Goal: Information Seeking & Learning: Get advice/opinions

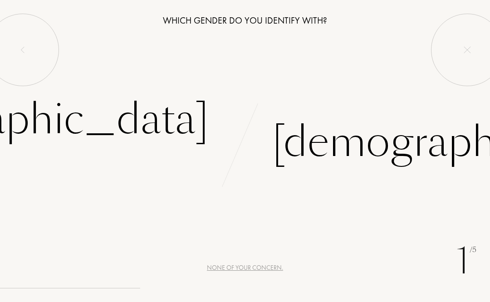
click at [341, 147] on div "[DEMOGRAPHIC_DATA]" at bounding box center [461, 142] width 379 height 61
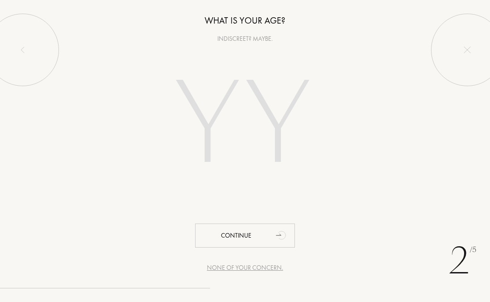
click at [279, 144] on input "number" at bounding box center [244, 126] width 195 height 157
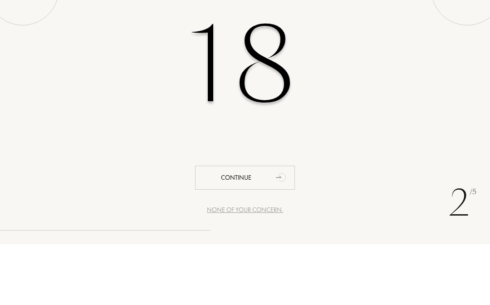
type input "18"
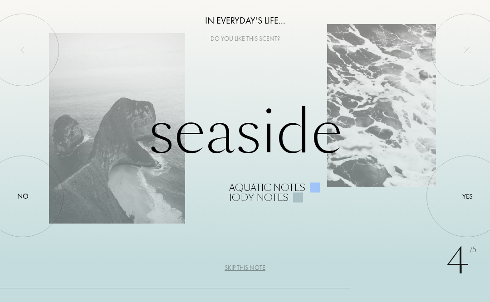
click at [466, 201] on div "Yes" at bounding box center [467, 196] width 10 height 10
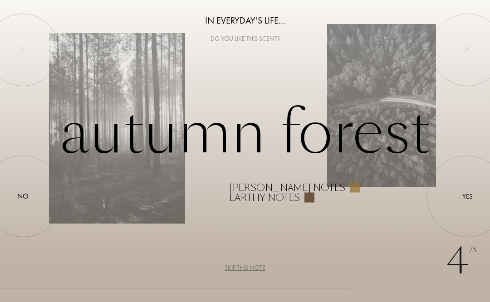
click at [467, 196] on div at bounding box center [467, 196] width 0 height 0
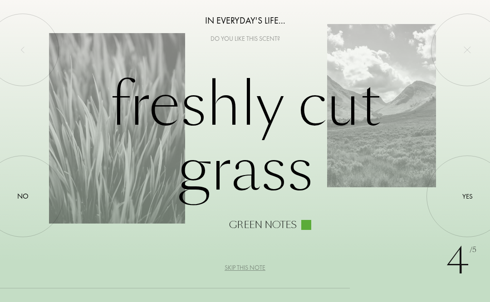
click at [23, 199] on div "No" at bounding box center [22, 196] width 11 height 11
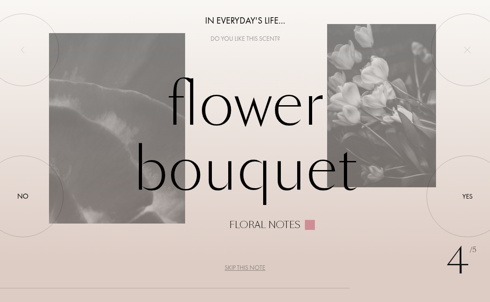
click at [23, 196] on div at bounding box center [23, 196] width 0 height 0
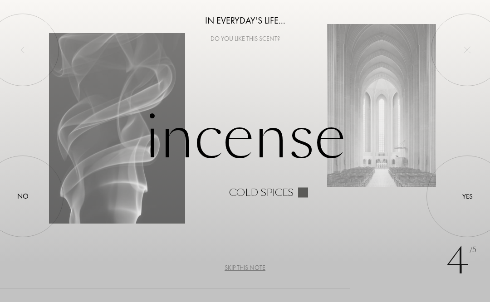
click at [236, 268] on div "Skip this note" at bounding box center [245, 268] width 41 height 10
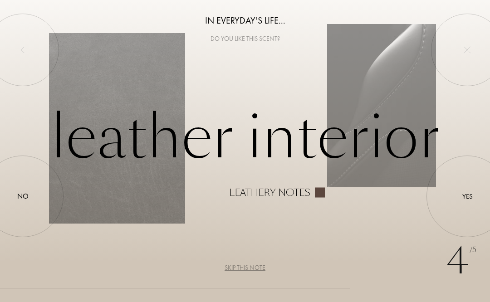
click at [465, 196] on div "Yes" at bounding box center [467, 196] width 10 height 10
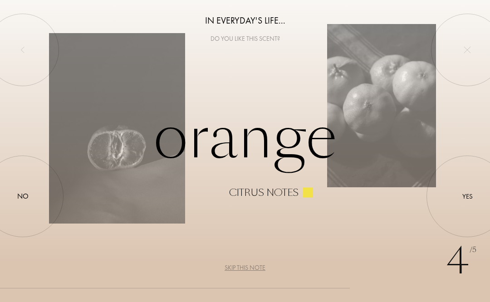
click at [467, 196] on div at bounding box center [467, 196] width 0 height 0
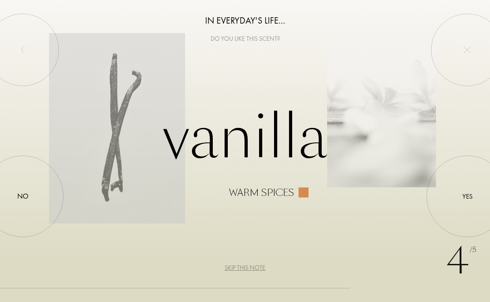
click at [257, 270] on div "Skip this note" at bounding box center [245, 268] width 41 height 10
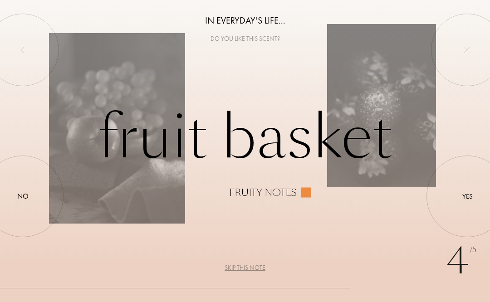
click at [467, 196] on div at bounding box center [467, 196] width 0 height 0
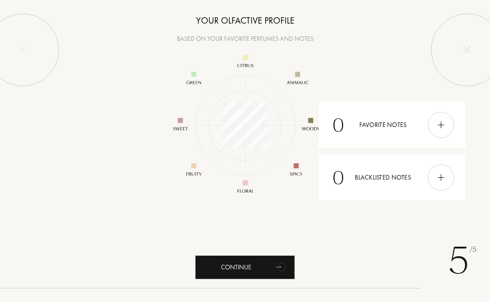
scroll to position [118, 118]
click at [457, 121] on div "0 Favorite notes" at bounding box center [391, 125] width 147 height 46
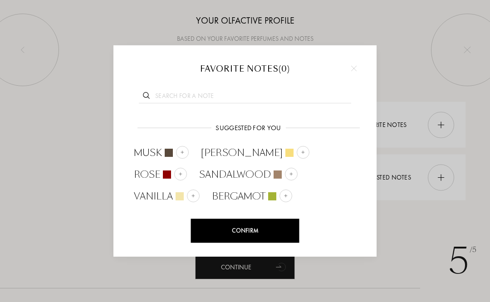
click at [439, 132] on div at bounding box center [245, 151] width 490 height 302
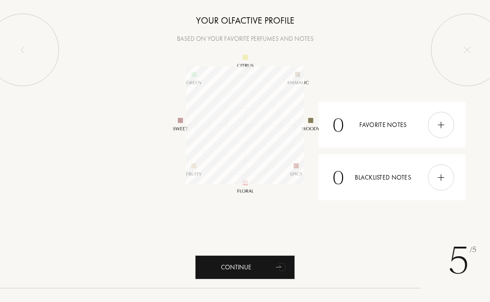
click at [440, 129] on img at bounding box center [441, 125] width 10 height 10
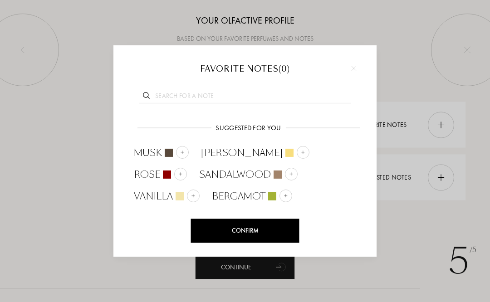
click at [313, 97] on input "text" at bounding box center [245, 97] width 212 height 12
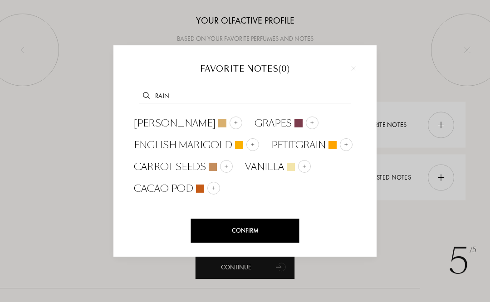
type input "Rain"
click at [355, 67] on img at bounding box center [353, 68] width 5 height 5
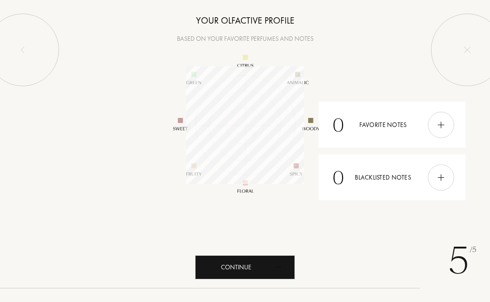
click at [266, 262] on div "Continue" at bounding box center [245, 267] width 100 height 24
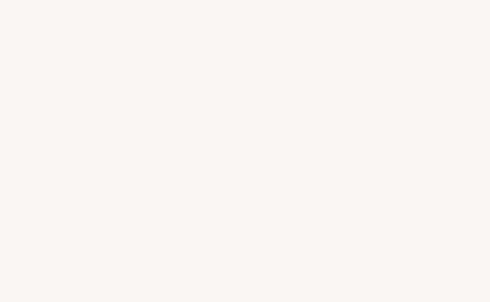
select select "IN"
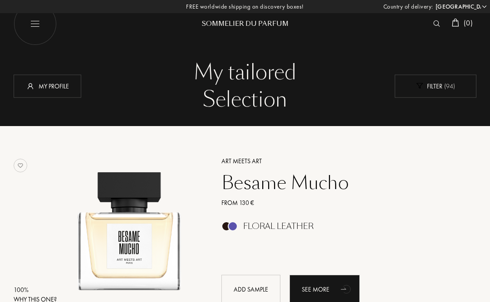
click at [447, 87] on span "( 94 )" at bounding box center [448, 86] width 13 height 8
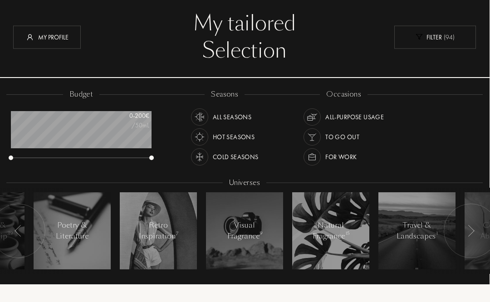
scroll to position [49, 0]
